Goal: Find specific page/section: Find specific page/section

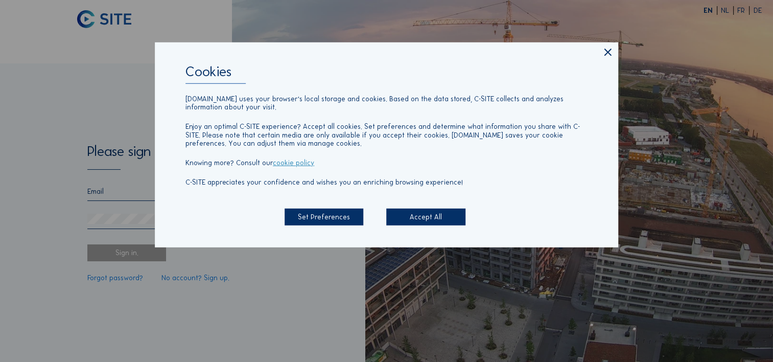
type input "[EMAIL_ADDRESS][DOMAIN_NAME]"
click at [419, 218] on div "Accept All" at bounding box center [425, 217] width 79 height 17
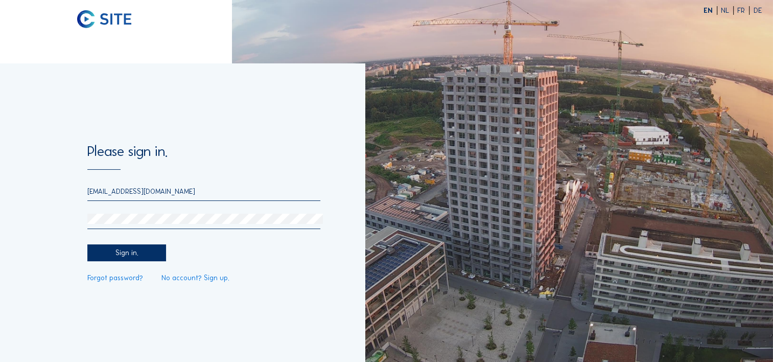
click at [125, 256] on div "Sign in." at bounding box center [126, 252] width 79 height 17
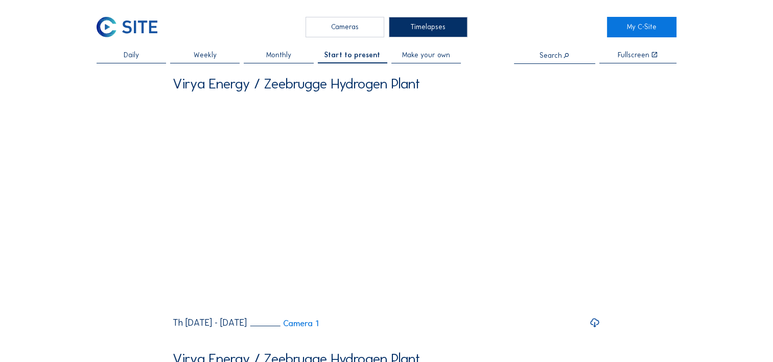
click at [132, 59] on span "Daily" at bounding box center [131, 55] width 15 height 7
click at [355, 31] on div "Cameras" at bounding box center [345, 27] width 79 height 20
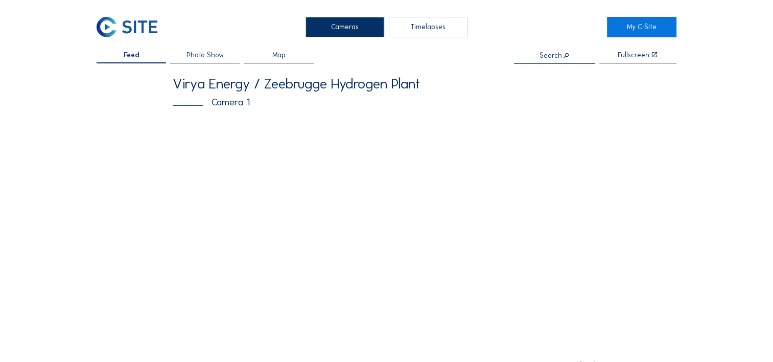
scroll to position [51, 0]
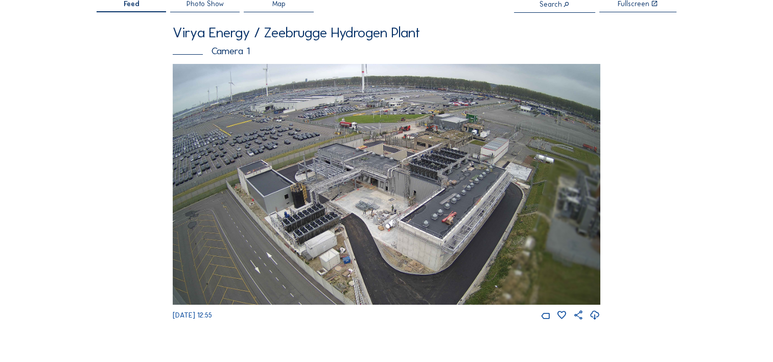
click at [452, 213] on img at bounding box center [387, 184] width 428 height 241
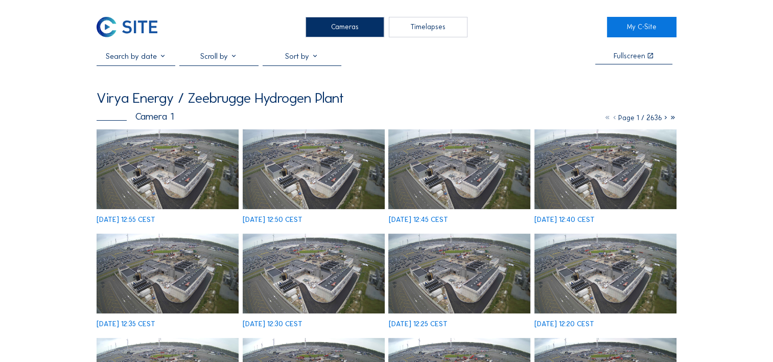
click at [178, 188] on img at bounding box center [168, 169] width 142 height 80
